Goal: Task Accomplishment & Management: Complete application form

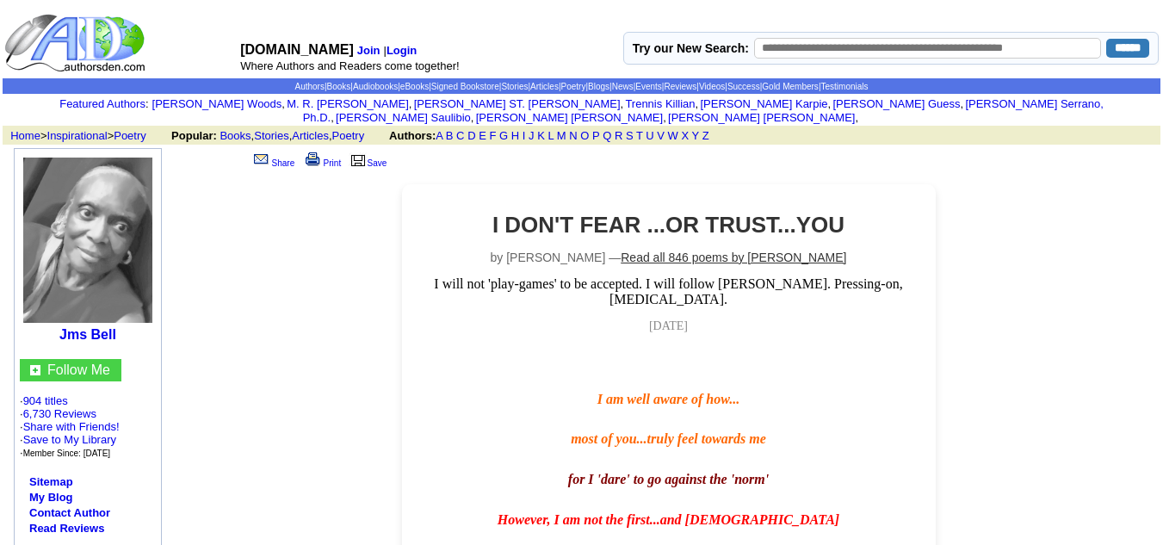
click at [696, 250] on link "Read all 846 poems by [PERSON_NAME]" at bounding box center [734, 257] width 226 height 14
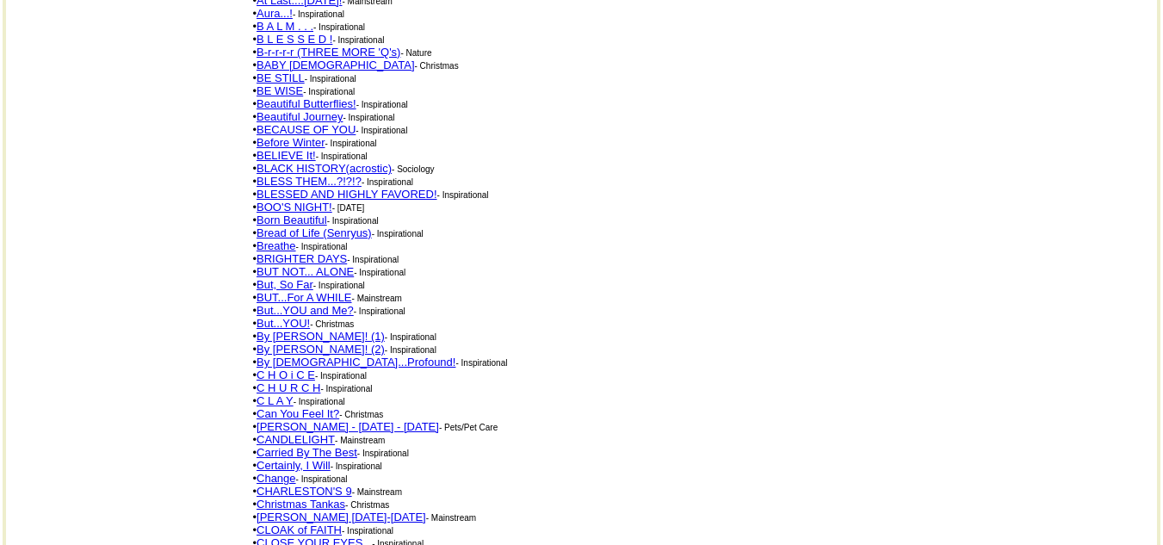
scroll to position [947, 0]
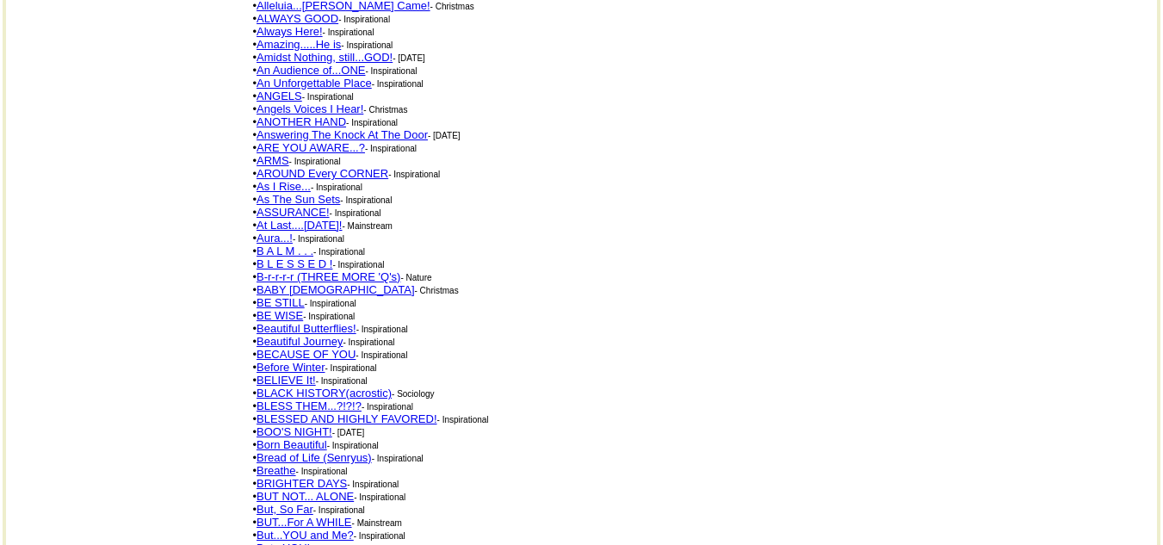
click at [318, 257] on link "B L E S S E D !" at bounding box center [294, 263] width 76 height 13
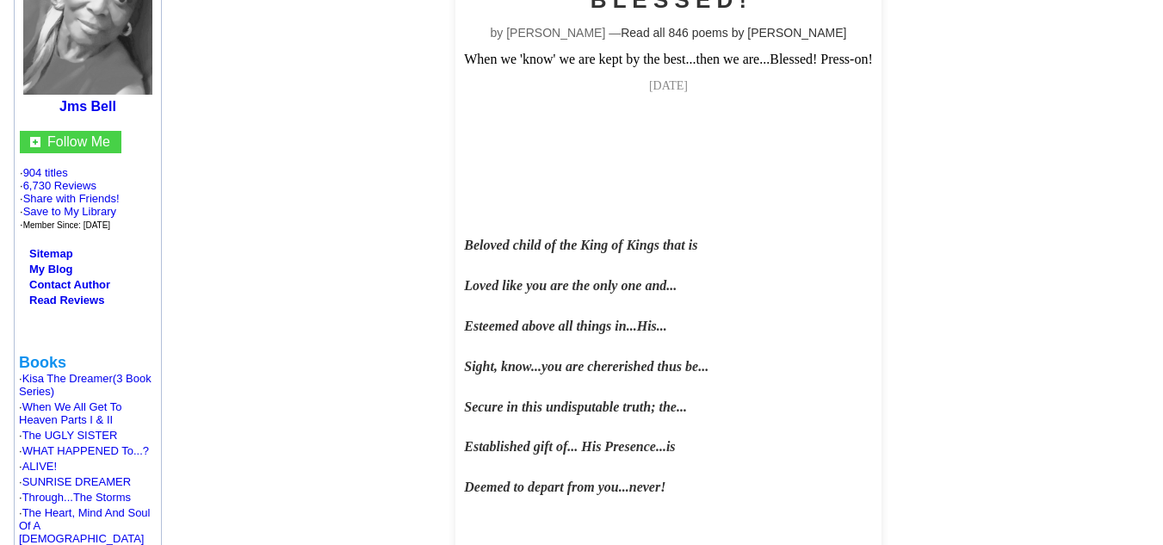
scroll to position [258, 0]
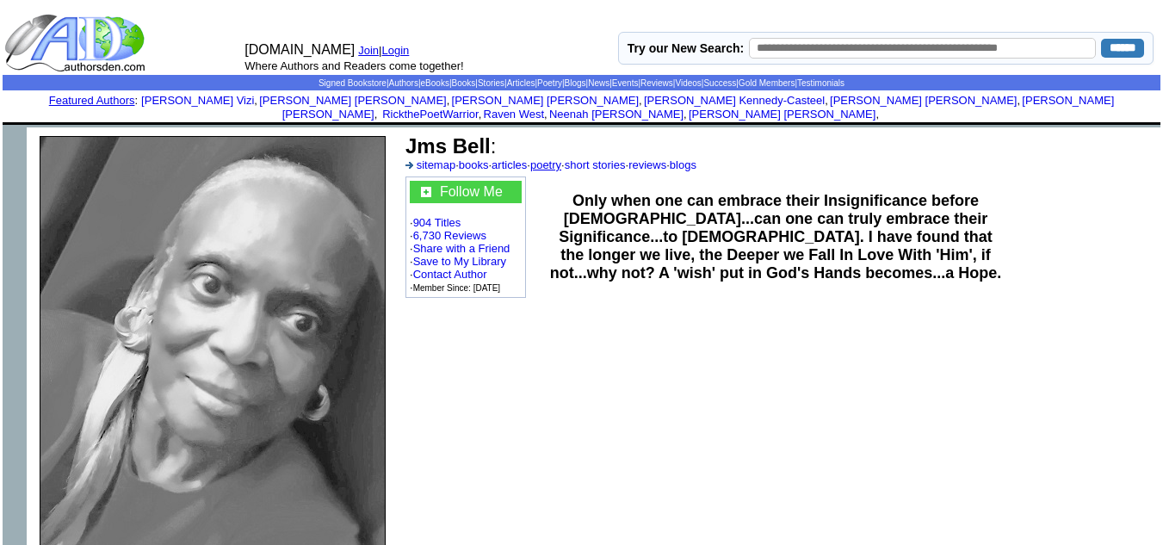
click at [561, 158] on link "poetry" at bounding box center [545, 164] width 31 height 13
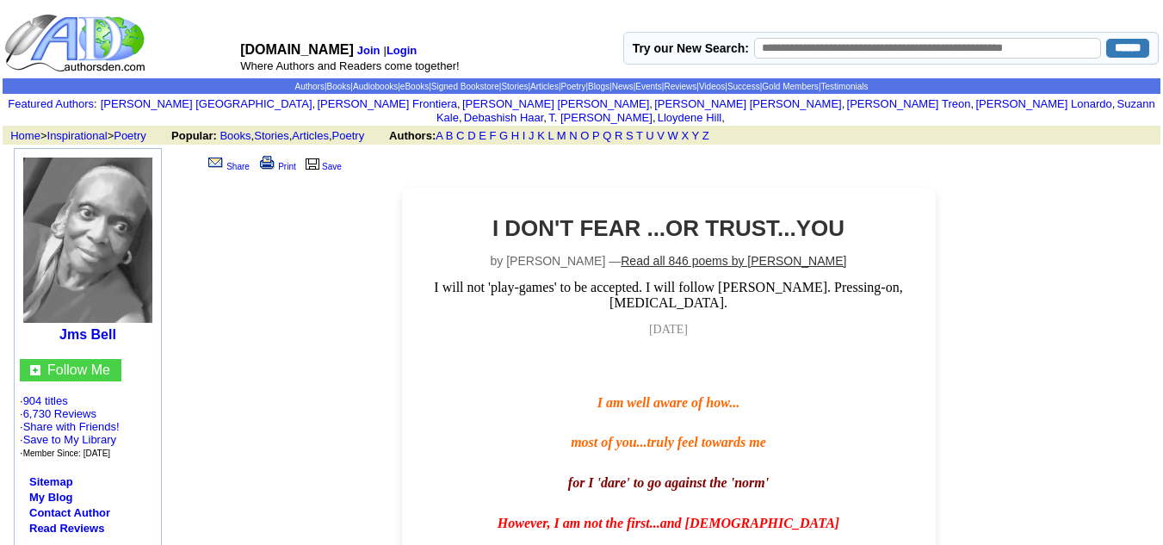
click at [701, 254] on link "Read all 846 poems by [PERSON_NAME]" at bounding box center [734, 261] width 226 height 14
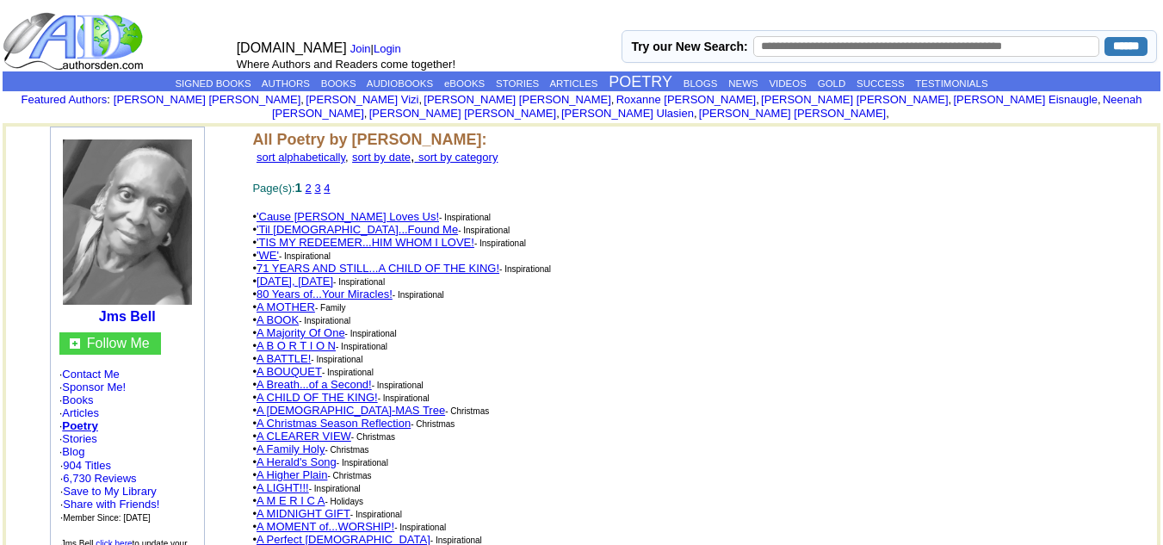
click at [320, 182] on link "3" at bounding box center [317, 188] width 6 height 13
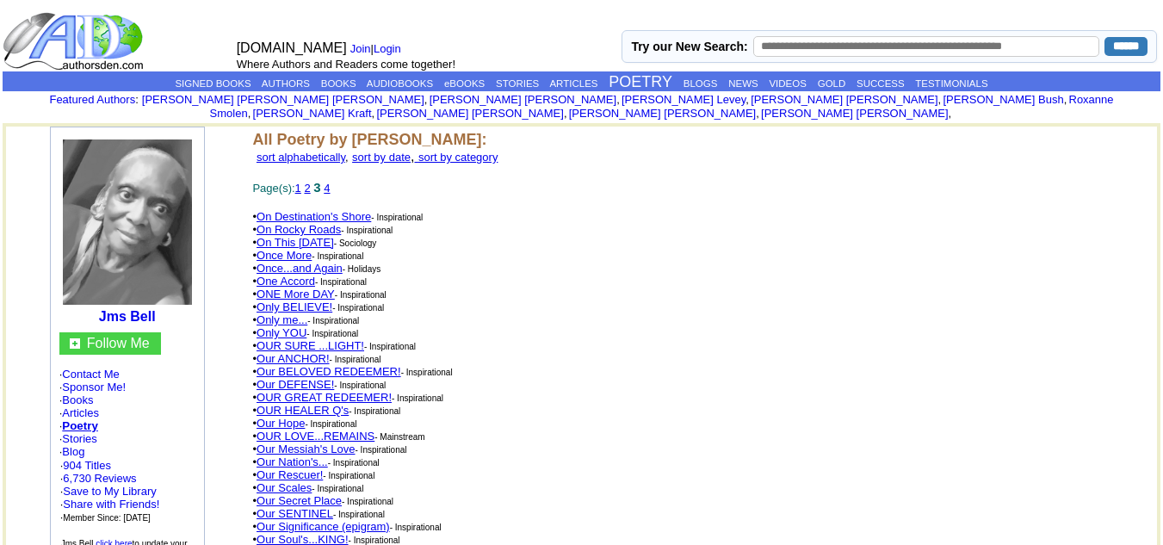
click at [330, 182] on link "4" at bounding box center [327, 188] width 6 height 13
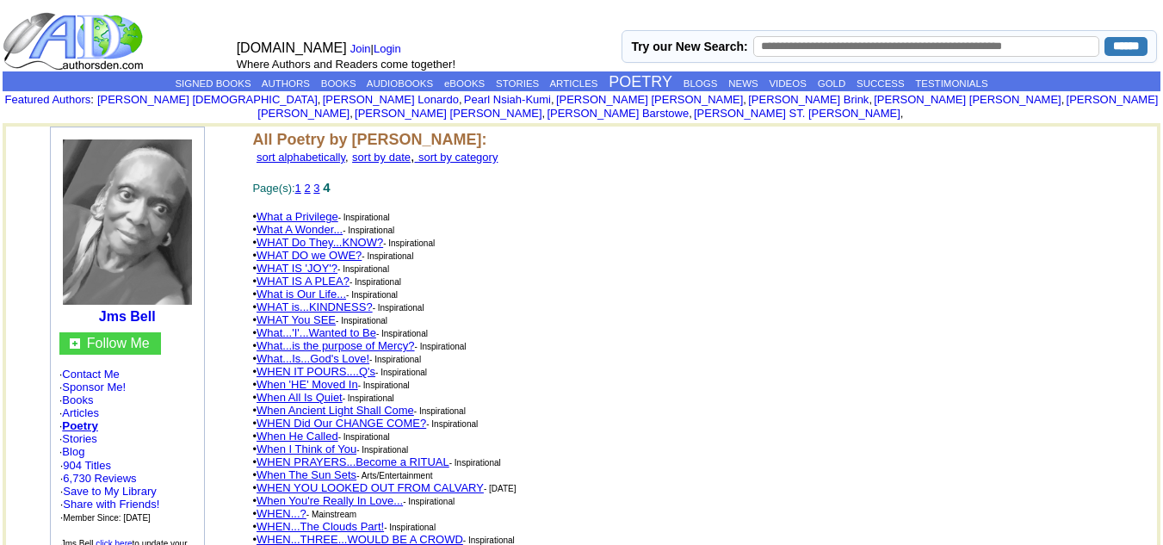
click at [319, 182] on link "3" at bounding box center [316, 188] width 6 height 13
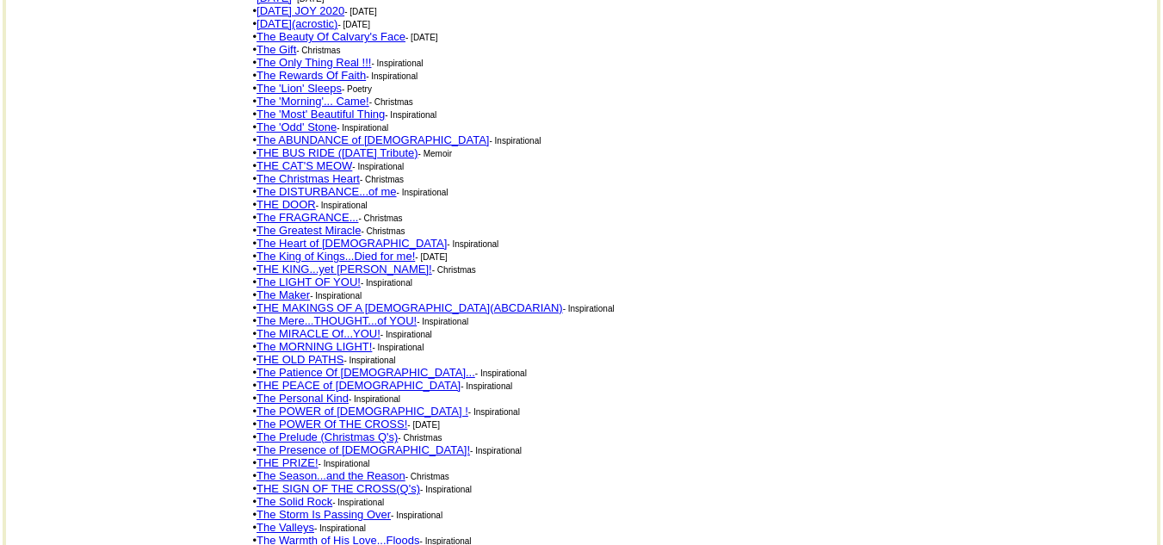
scroll to position [1721, 0]
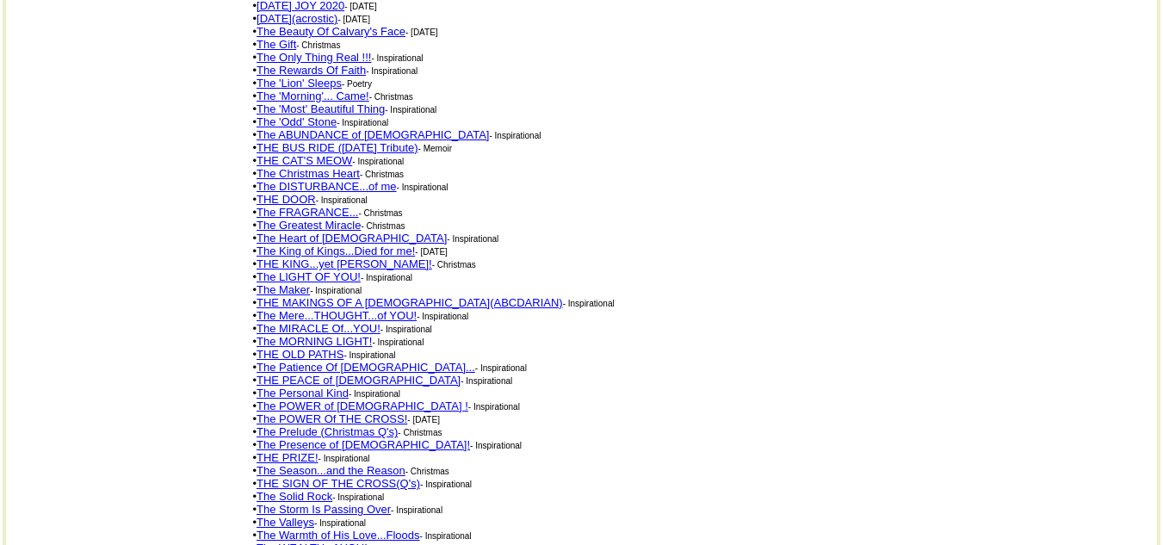
click at [360, 464] on link "The Season...and the Reason" at bounding box center [330, 470] width 149 height 13
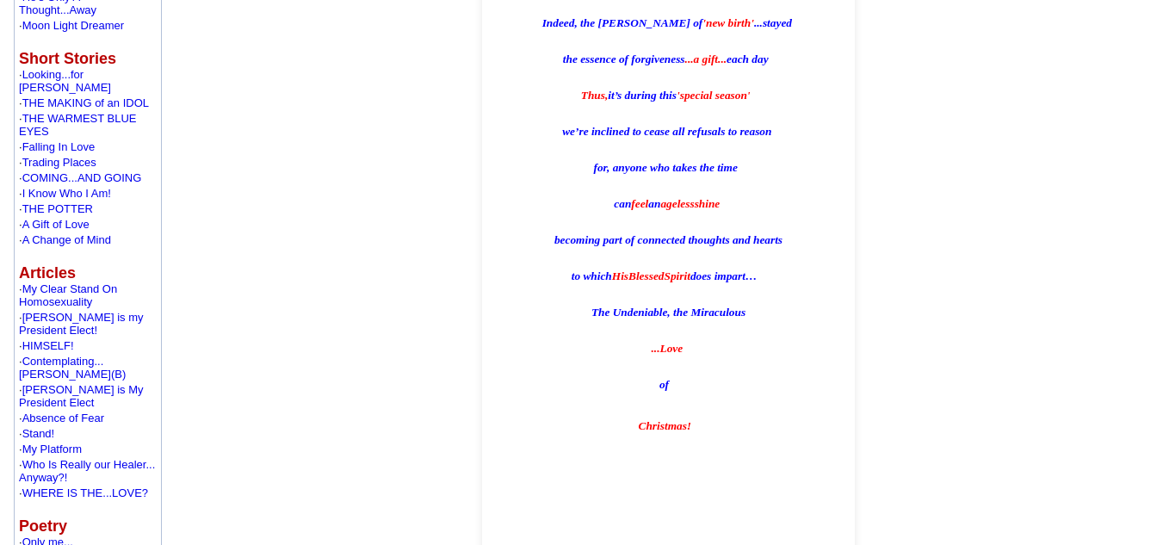
scroll to position [947, 0]
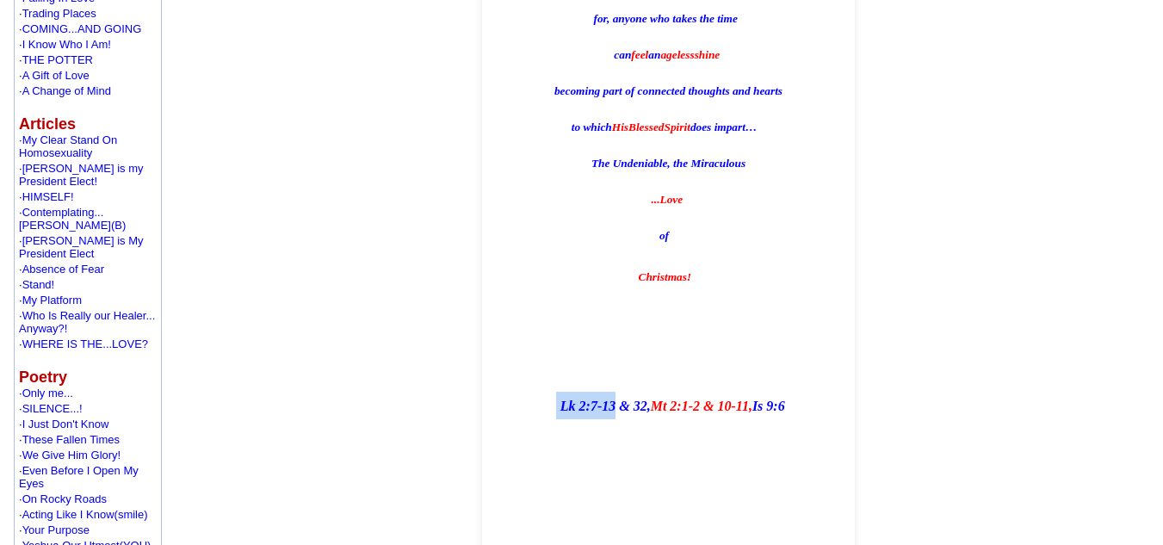
drag, startPoint x: 612, startPoint y: 391, endPoint x: 553, endPoint y: 374, distance: 61.6
click at [553, 374] on div "What is this we feel with every [PERSON_NAME]'s peal? Oh! W hat a beautiful tim…" at bounding box center [669, 81] width 356 height 1244
copy span "Lk 2:7-13"
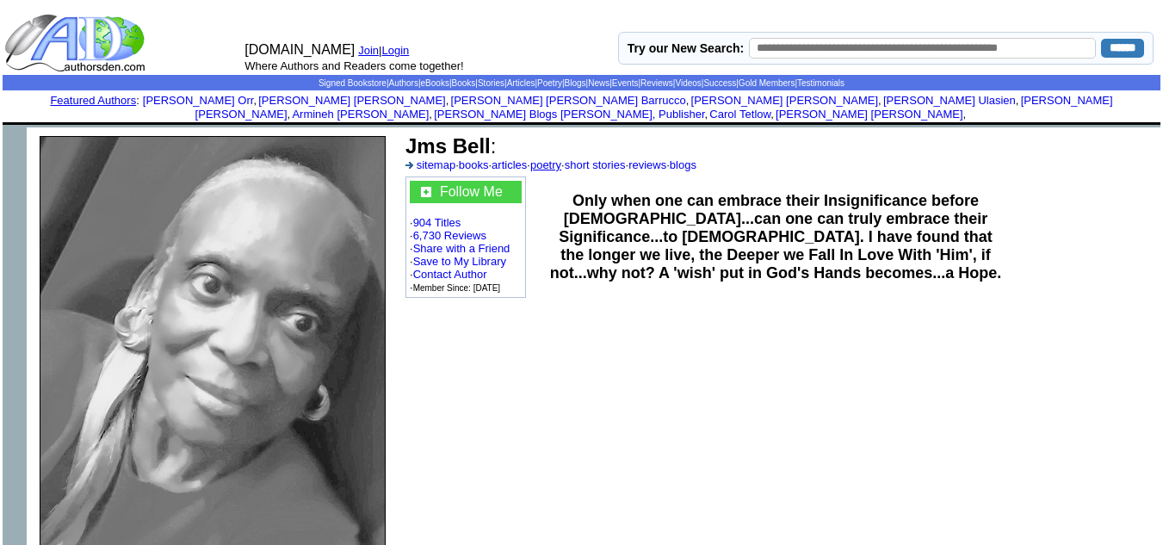
click at [561, 158] on link "poetry" at bounding box center [545, 164] width 31 height 13
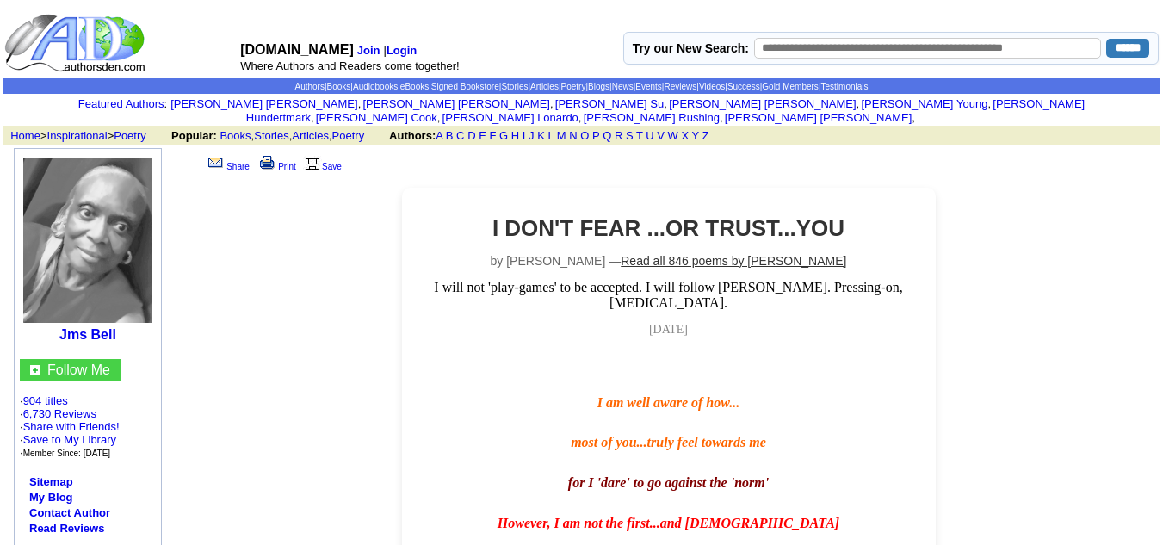
click at [702, 254] on link "Read all 846 poems by Jms Bell" at bounding box center [734, 261] width 226 height 14
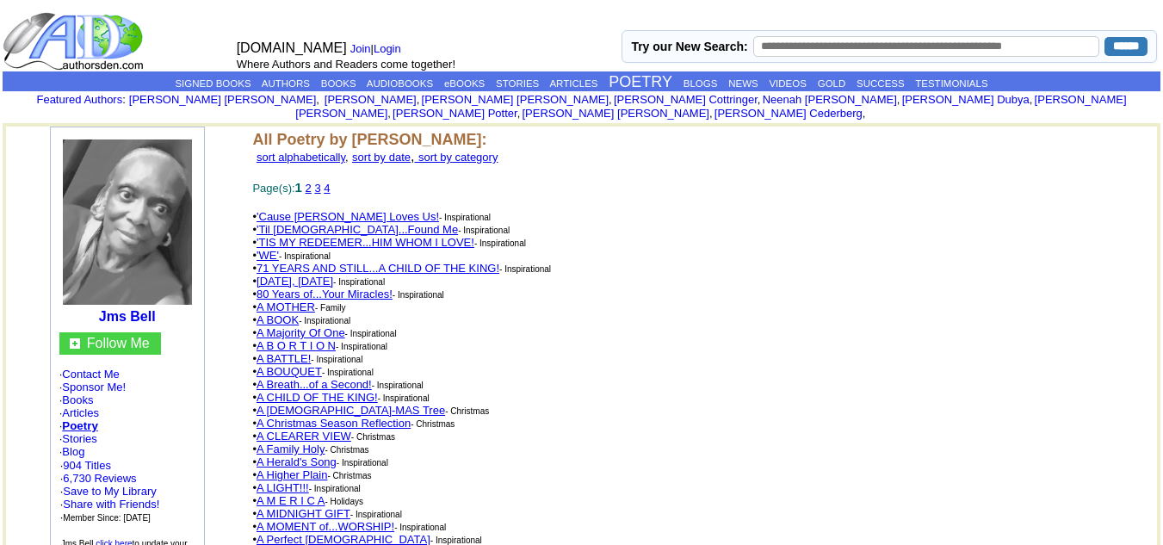
click at [320, 182] on link "3" at bounding box center [317, 188] width 6 height 13
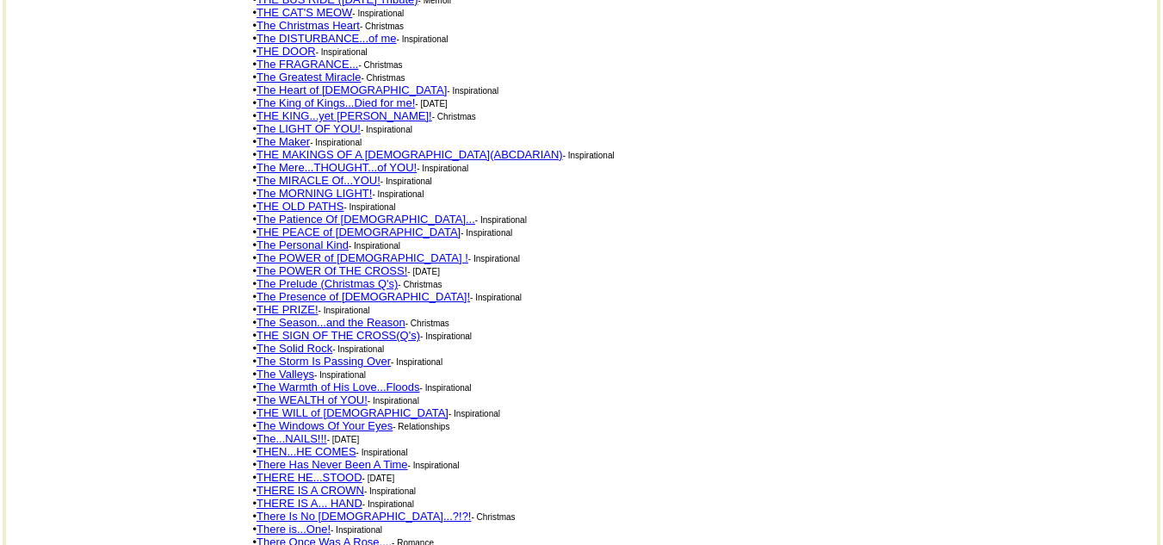
scroll to position [1894, 0]
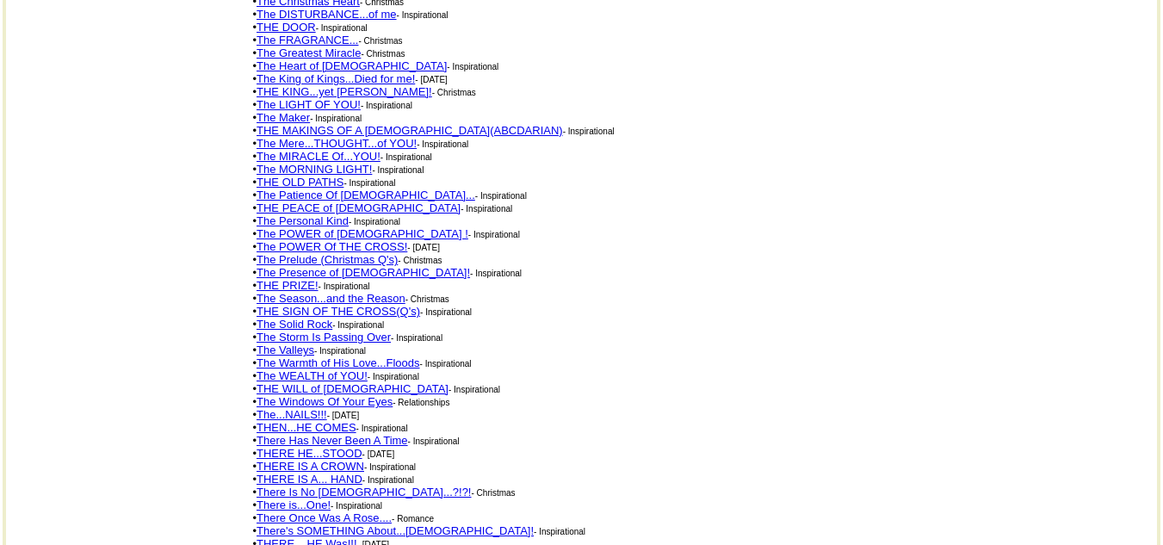
click at [305, 292] on link "The Season...and the Reason" at bounding box center [330, 298] width 149 height 13
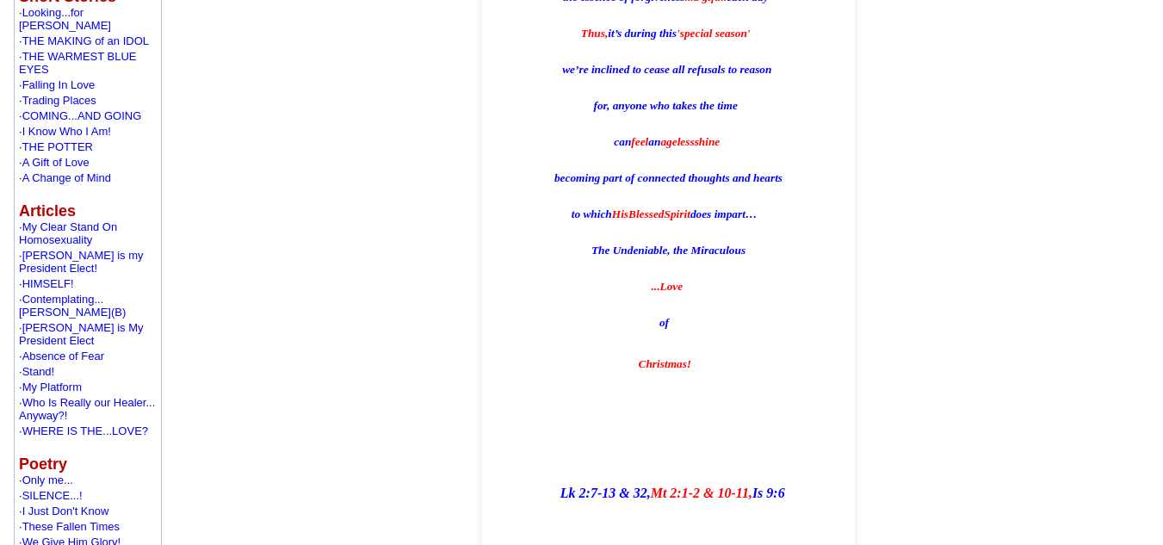
scroll to position [861, 0]
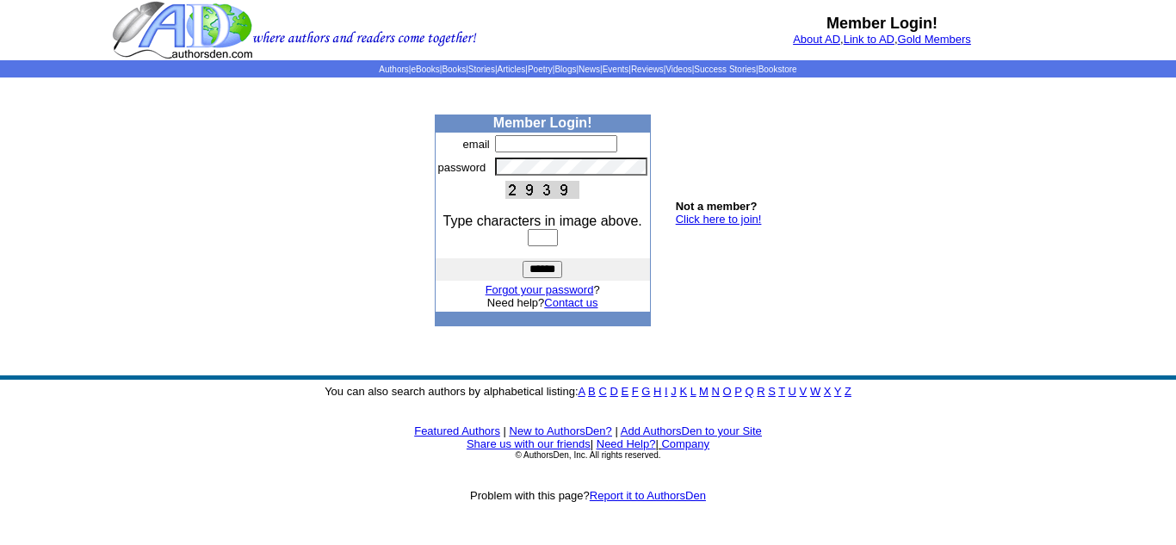
click at [505, 139] on input "text" at bounding box center [556, 143] width 122 height 17
type input "**********"
click at [530, 235] on input "text" at bounding box center [543, 237] width 30 height 17
type input "****"
click at [537, 268] on input "******" at bounding box center [542, 269] width 40 height 17
